Goal: Navigation & Orientation: Find specific page/section

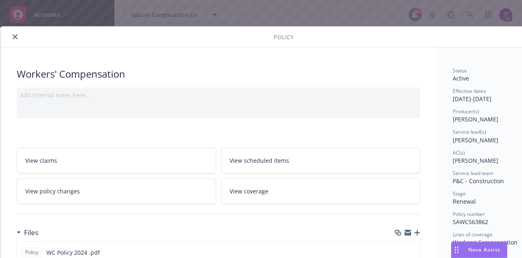
scroll to position [24, 0]
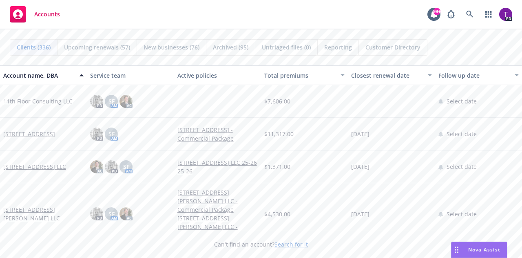
click at [289, 245] on link "Search for it" at bounding box center [291, 244] width 33 height 8
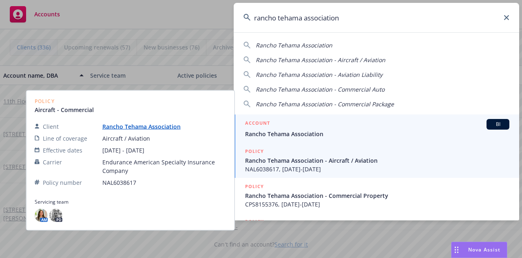
type input "rancho tehama association"
click at [291, 131] on span "Rancho Tehama Association" at bounding box center [377, 133] width 264 height 9
